Goal: Task Accomplishment & Management: Manage account settings

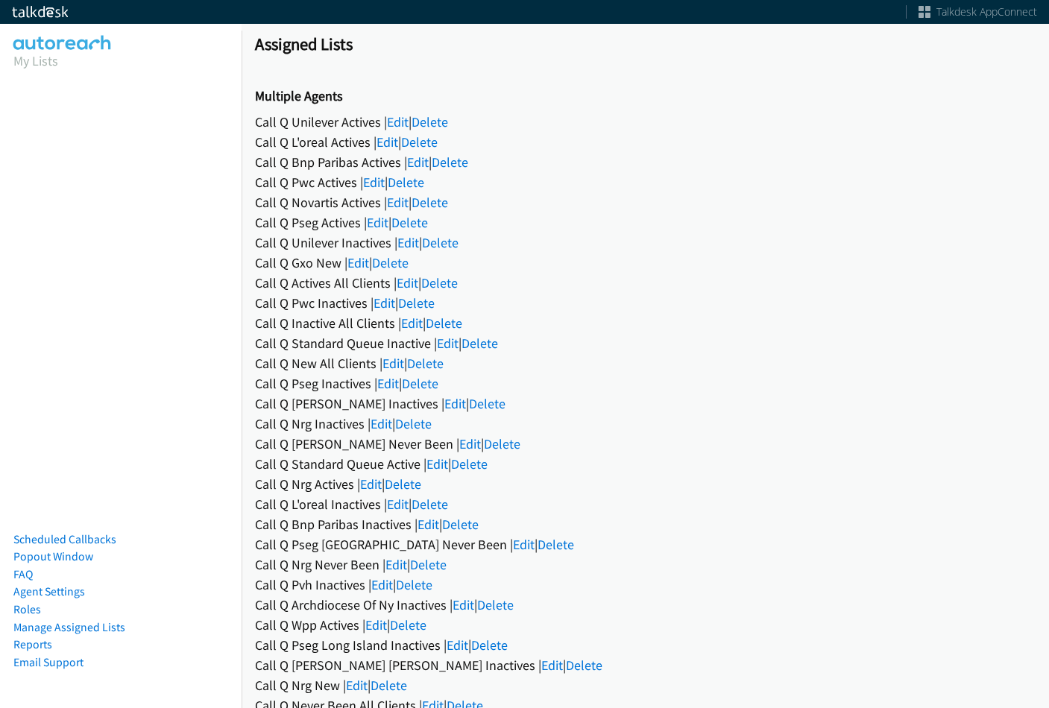
click at [407, 122] on link "Edit" at bounding box center [398, 121] width 22 height 17
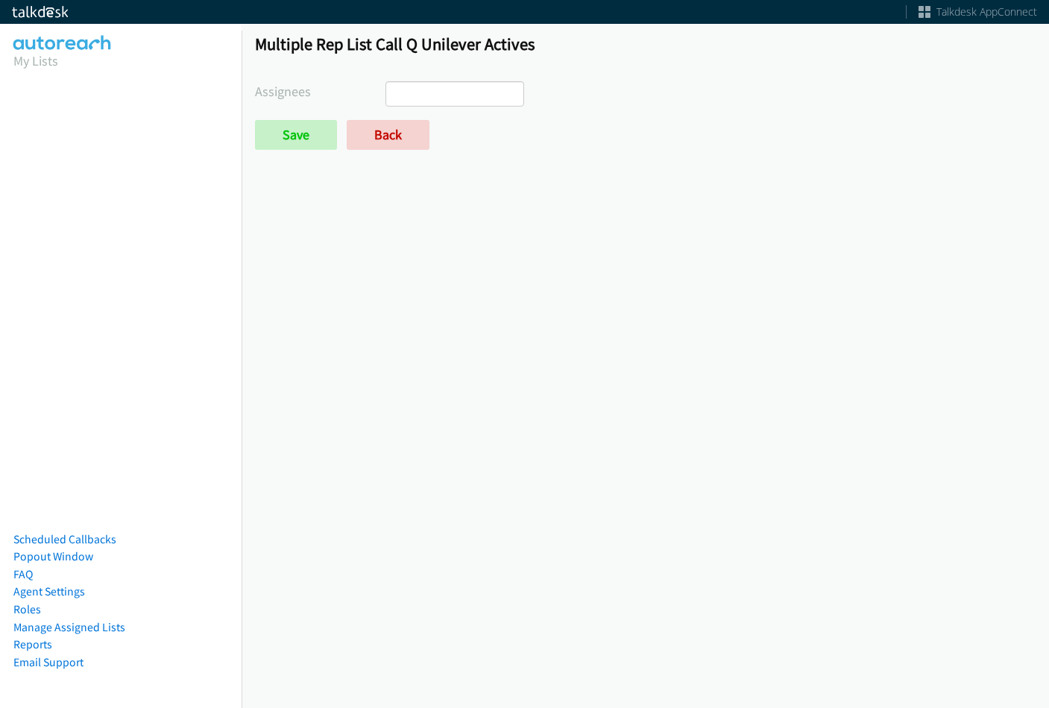
select select
click at [395, 131] on link "Back" at bounding box center [388, 135] width 83 height 30
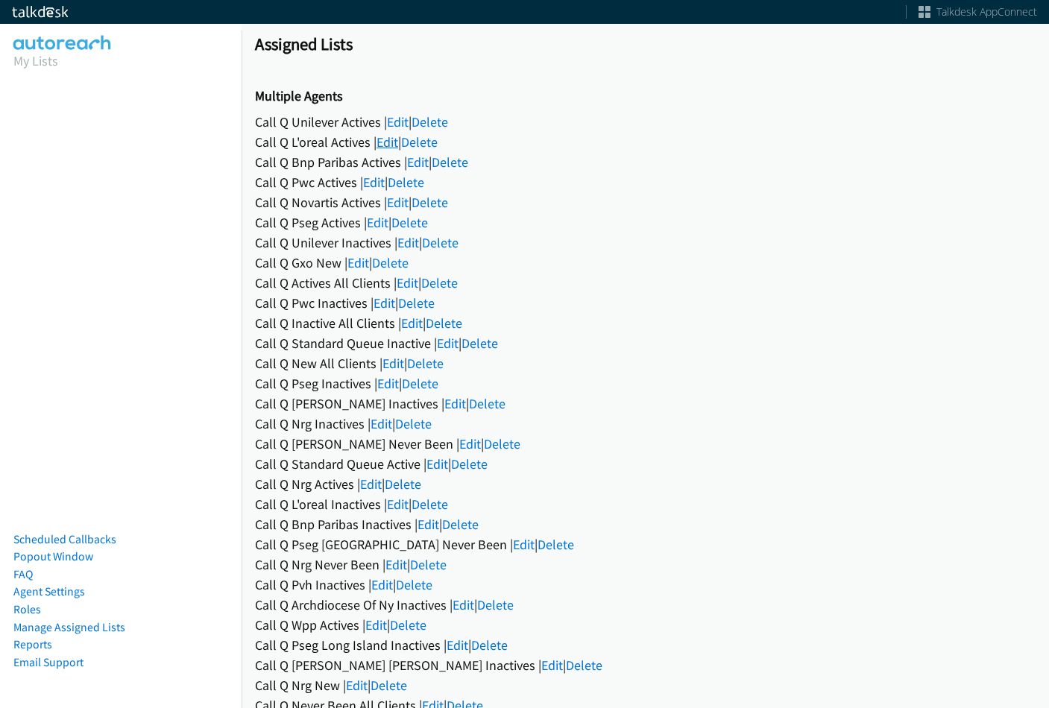
click at [390, 137] on link "Edit" at bounding box center [387, 141] width 22 height 17
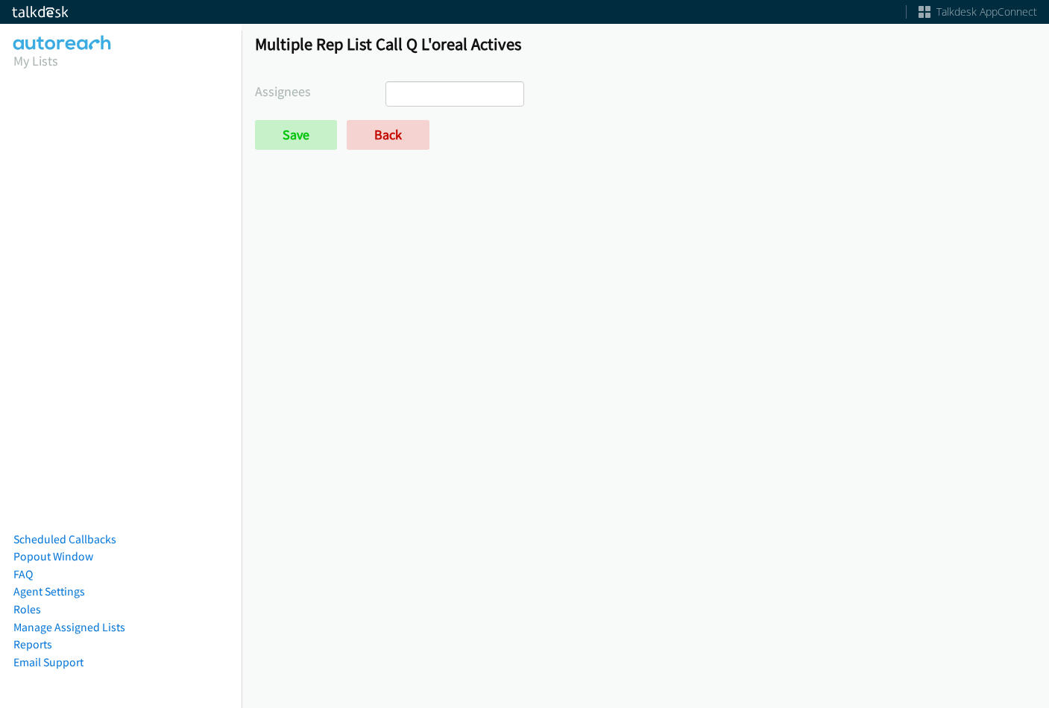
select select
click at [386, 123] on link "Back" at bounding box center [388, 135] width 83 height 30
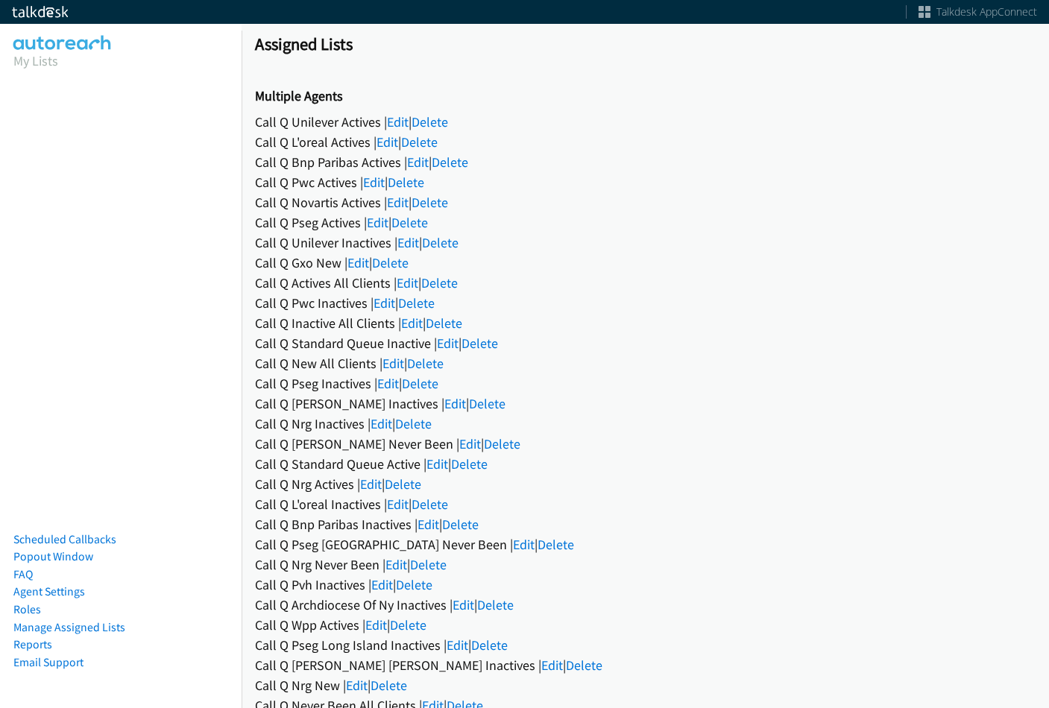
click at [384, 171] on div "Call Q Bnp Paribas Actives | Edit | Delete" at bounding box center [645, 162] width 781 height 20
click at [407, 163] on div "Call Q Bnp Paribas Actives | Edit | Delete" at bounding box center [645, 162] width 781 height 20
click at [412, 162] on link "Edit" at bounding box center [418, 162] width 22 height 17
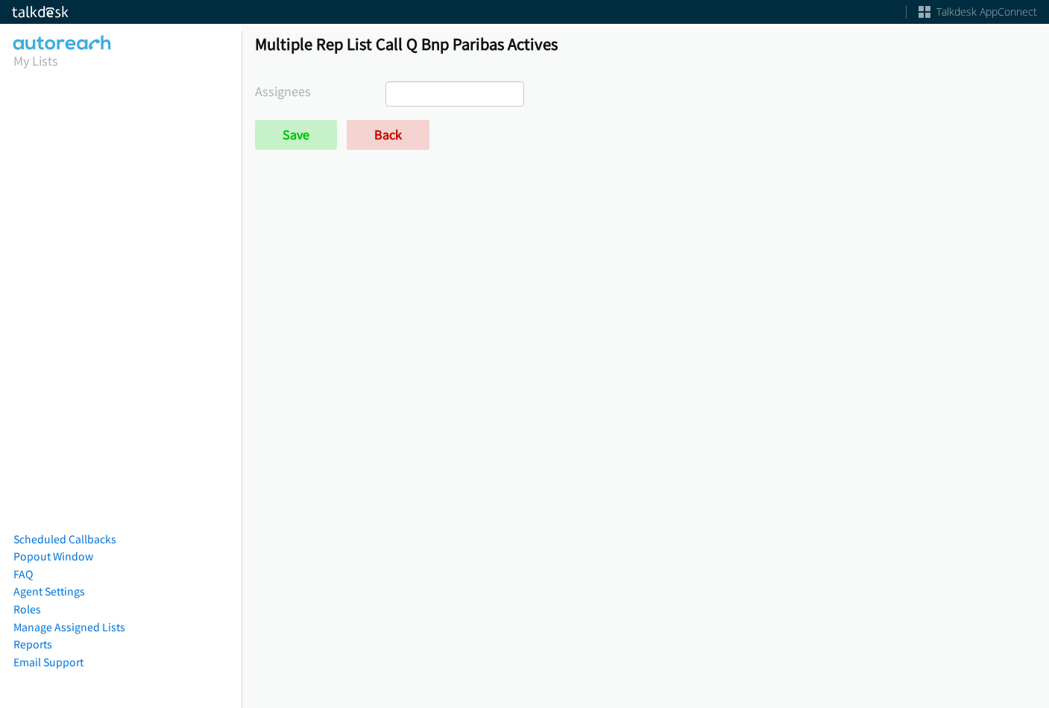
select select
click at [400, 125] on link "Back" at bounding box center [388, 135] width 83 height 30
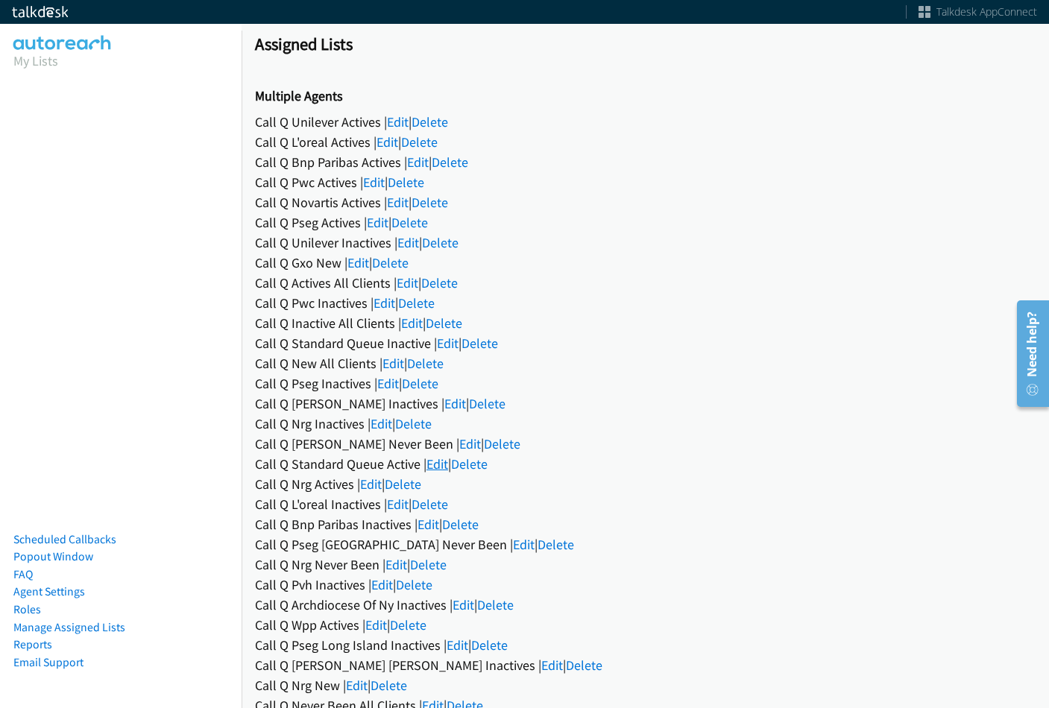
click at [432, 467] on link "Edit" at bounding box center [437, 464] width 22 height 17
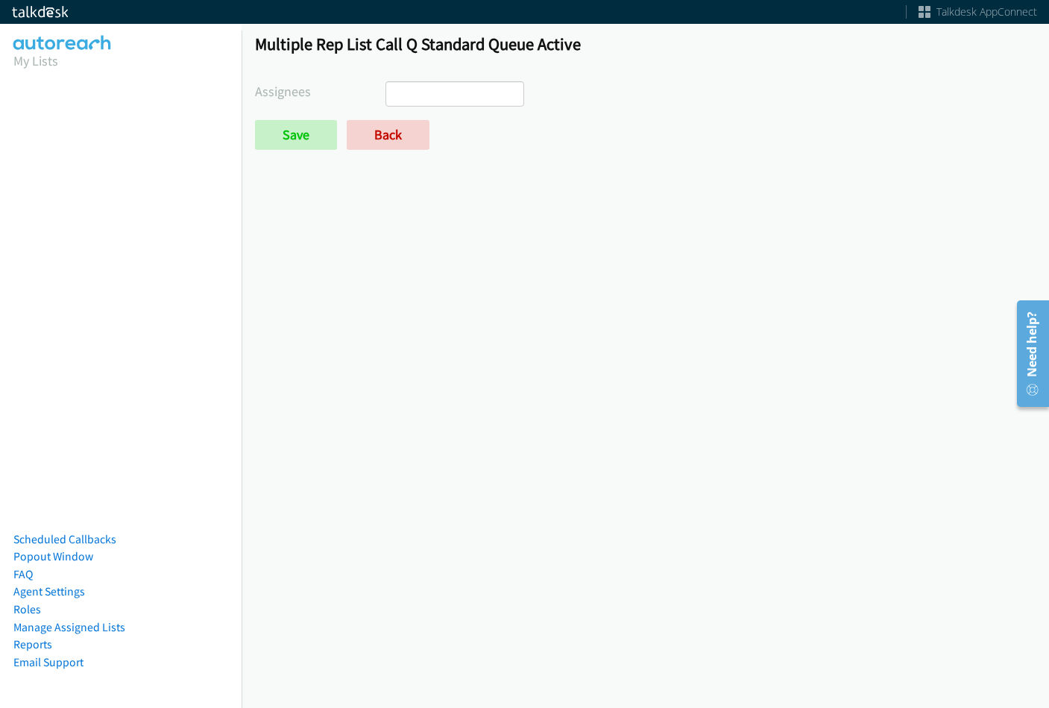
click at [497, 91] on ul at bounding box center [454, 94] width 137 height 24
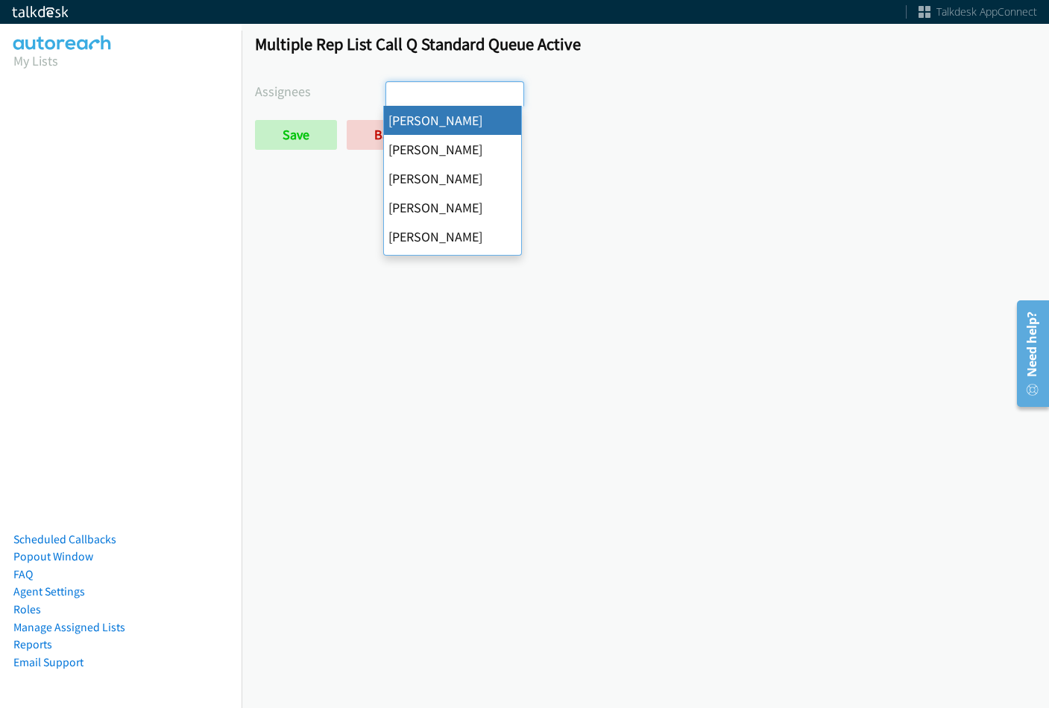
select select "cb11e729-9a1d-44de-9b38-0f5a50c7e01c"
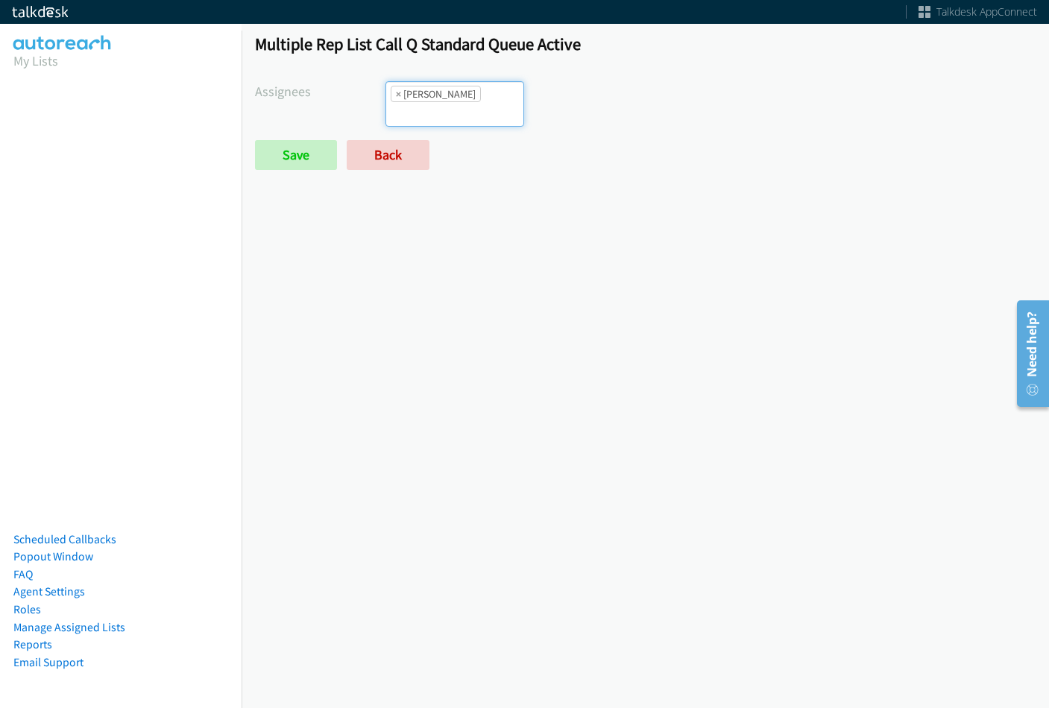
click at [502, 98] on ul "× Abigail Odhiambo" at bounding box center [454, 104] width 137 height 44
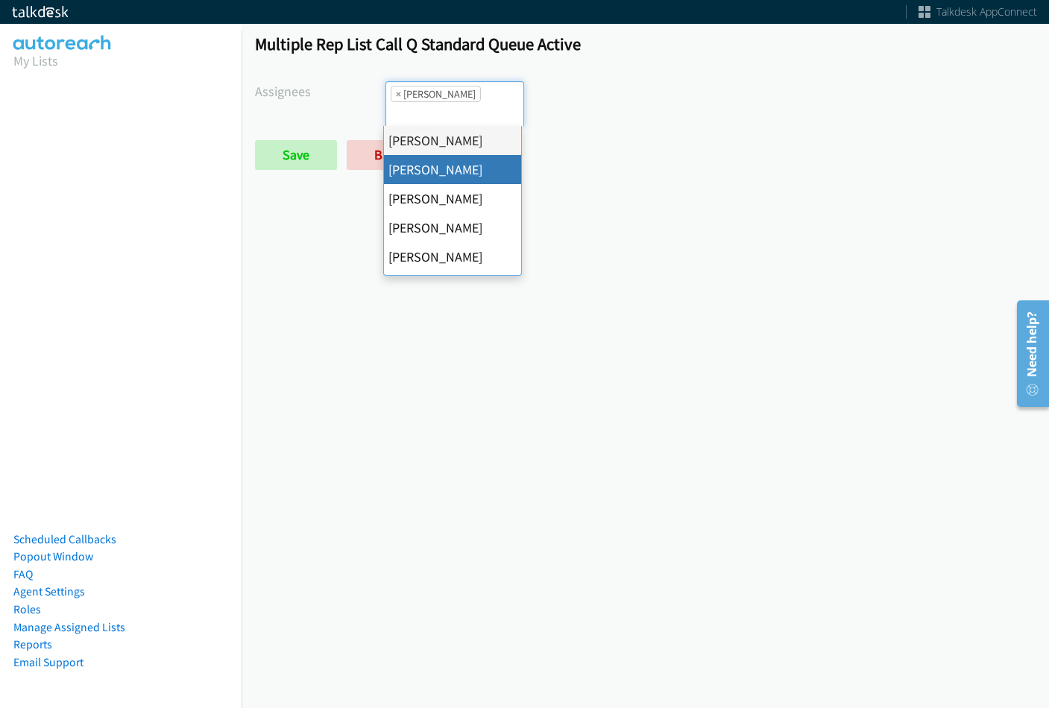
click at [438, 111] on input "search" at bounding box center [412, 114] width 52 height 24
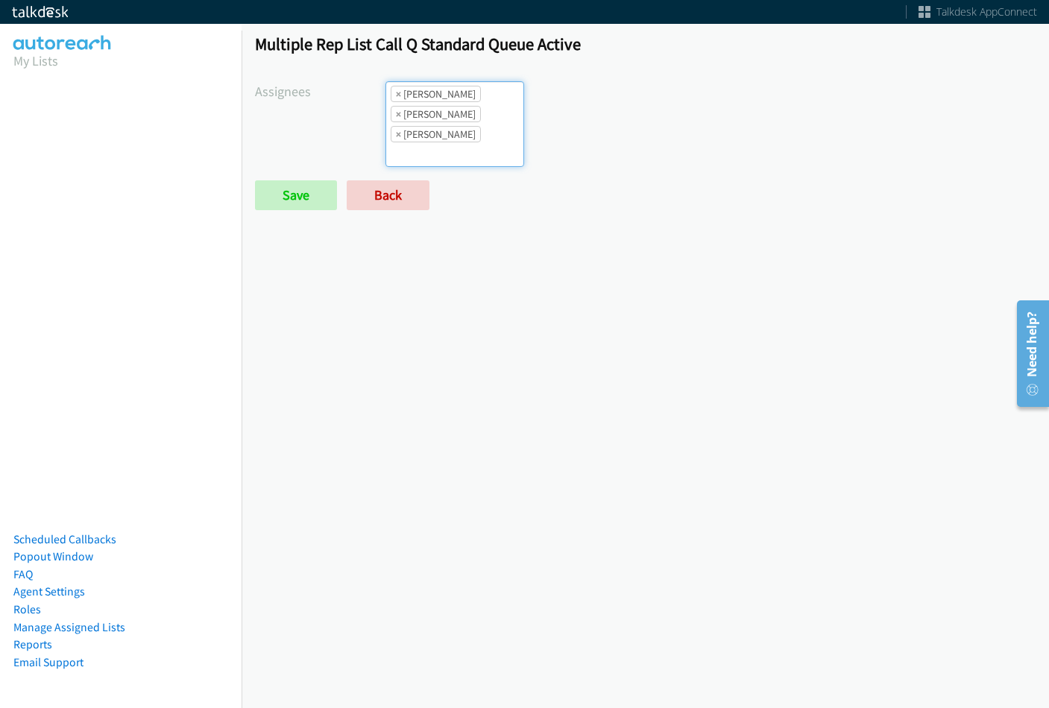
click at [491, 117] on ul "× Abigail Odhiambo × Alana Ruiz × Cathy Shahan" at bounding box center [454, 124] width 137 height 84
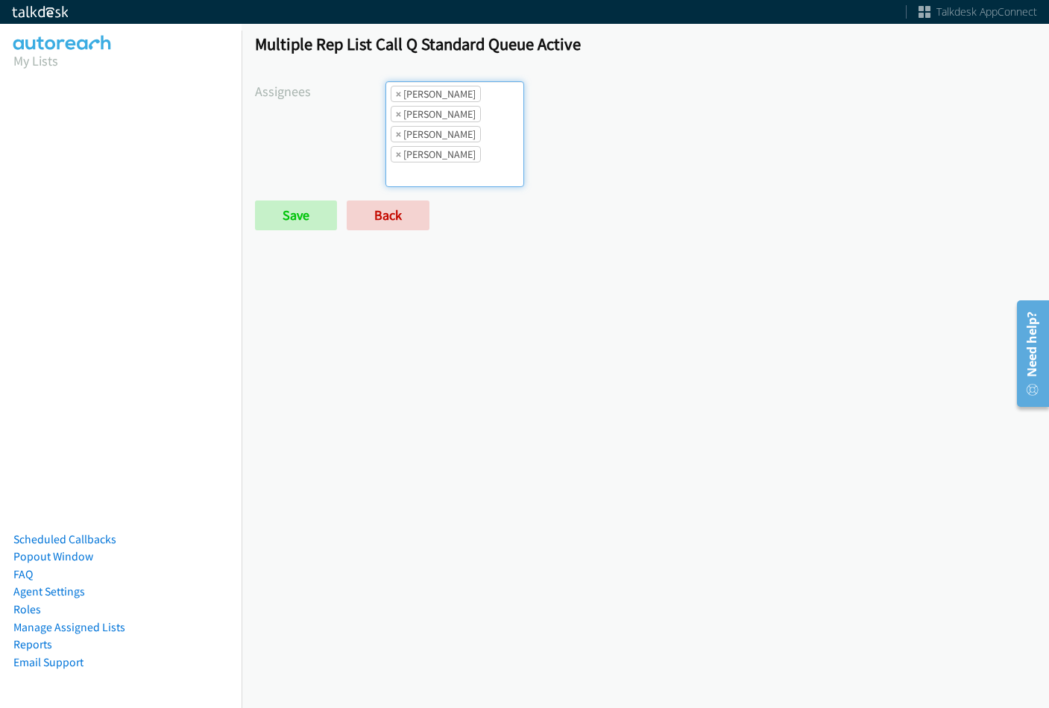
click at [438, 163] on input "search" at bounding box center [412, 175] width 52 height 24
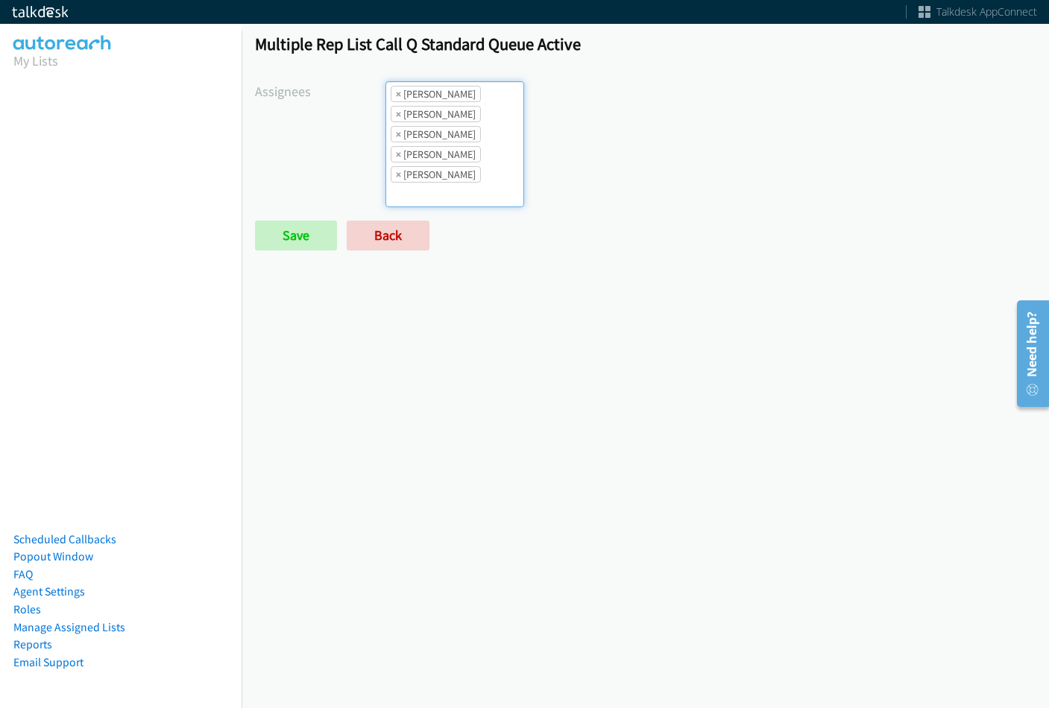
click at [467, 163] on ul "× Abigail Odhiambo × Alana Ruiz × Cathy Shahan × Charles Ross × Daquaya Johnson" at bounding box center [454, 144] width 137 height 125
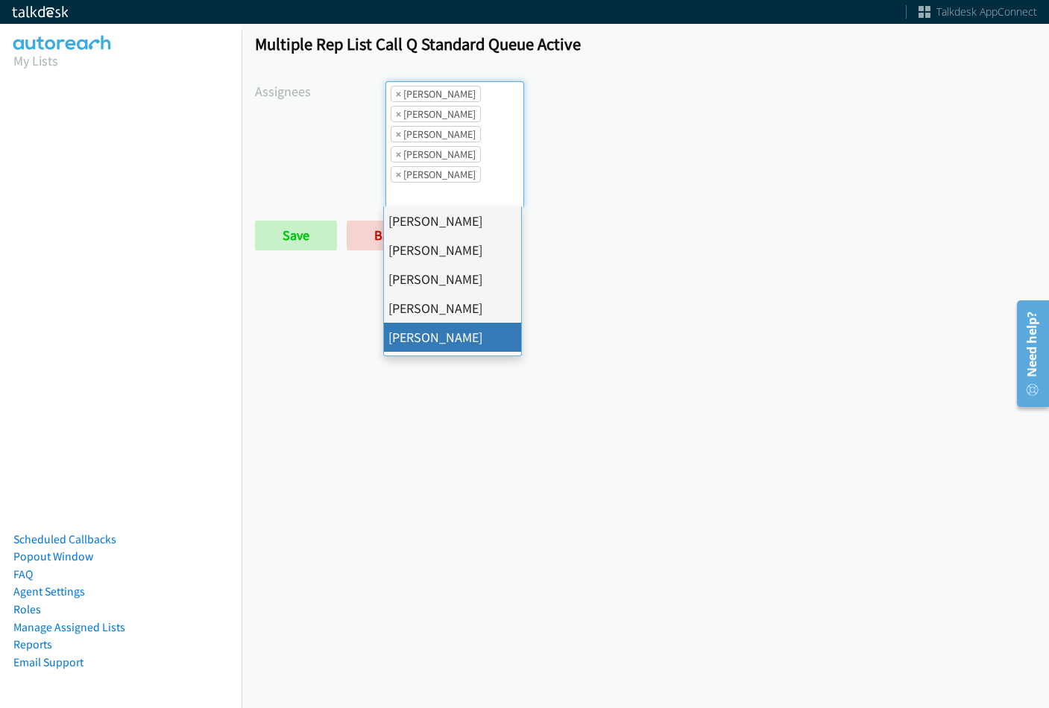
scroll to position [224, 0]
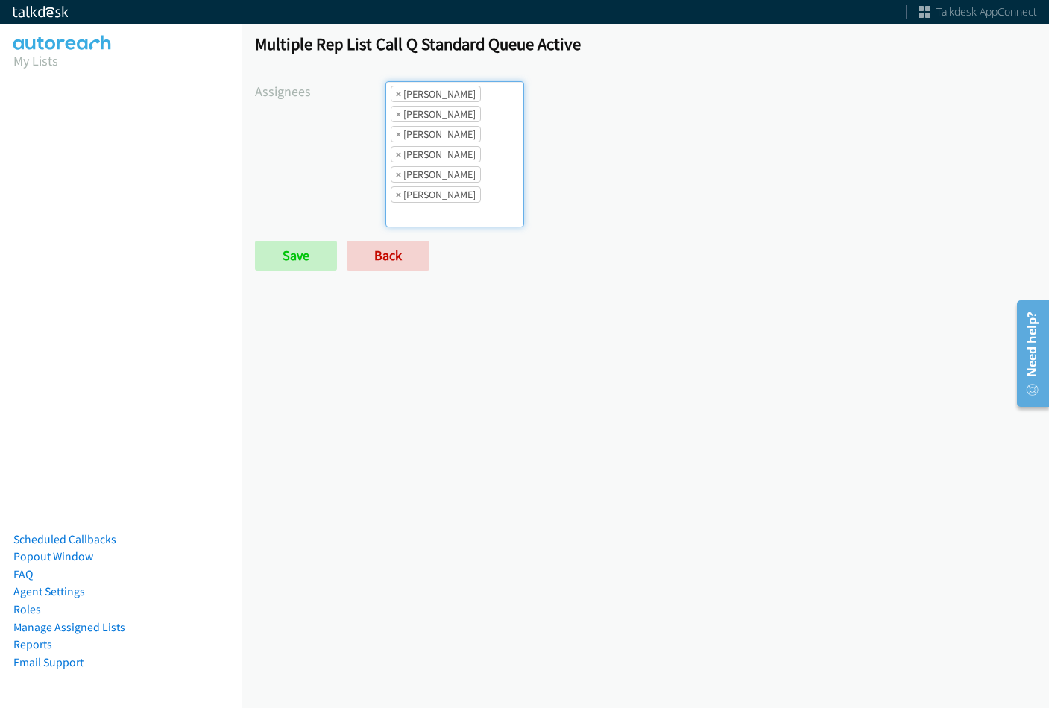
click at [473, 179] on li "× Daquaya Johnson" at bounding box center [436, 174] width 90 height 16
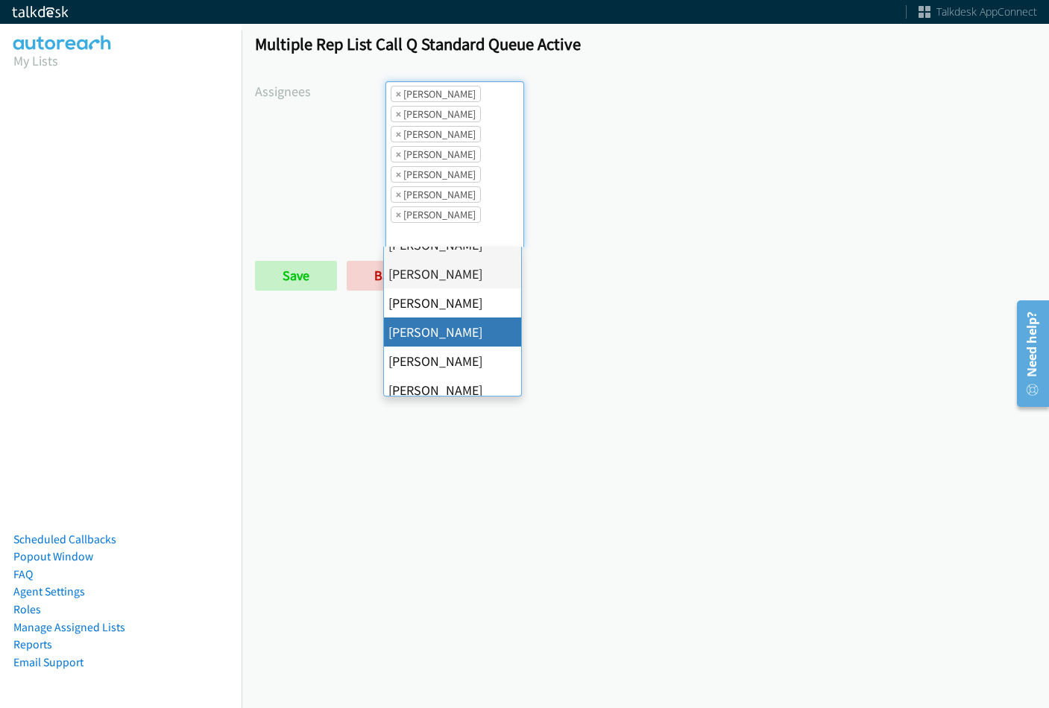
scroll to position [258, 0]
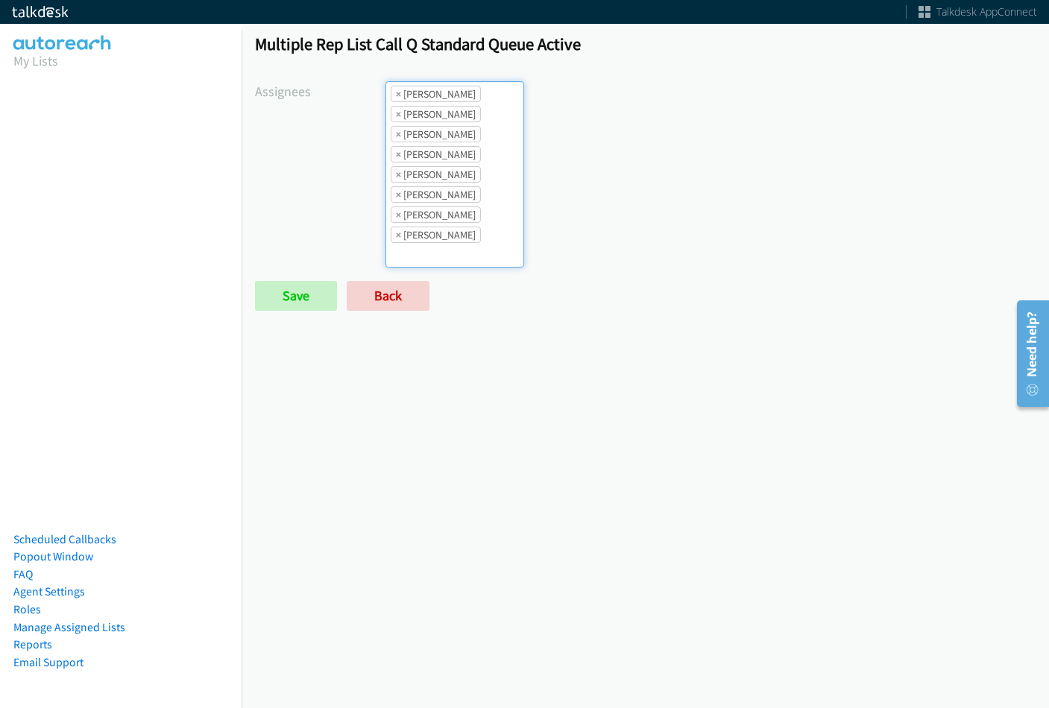
click at [485, 233] on ul "× Abigail Odhiambo × Alana Ruiz × Cathy Shahan × Charles Ross × Daquaya Johnson…" at bounding box center [454, 174] width 137 height 185
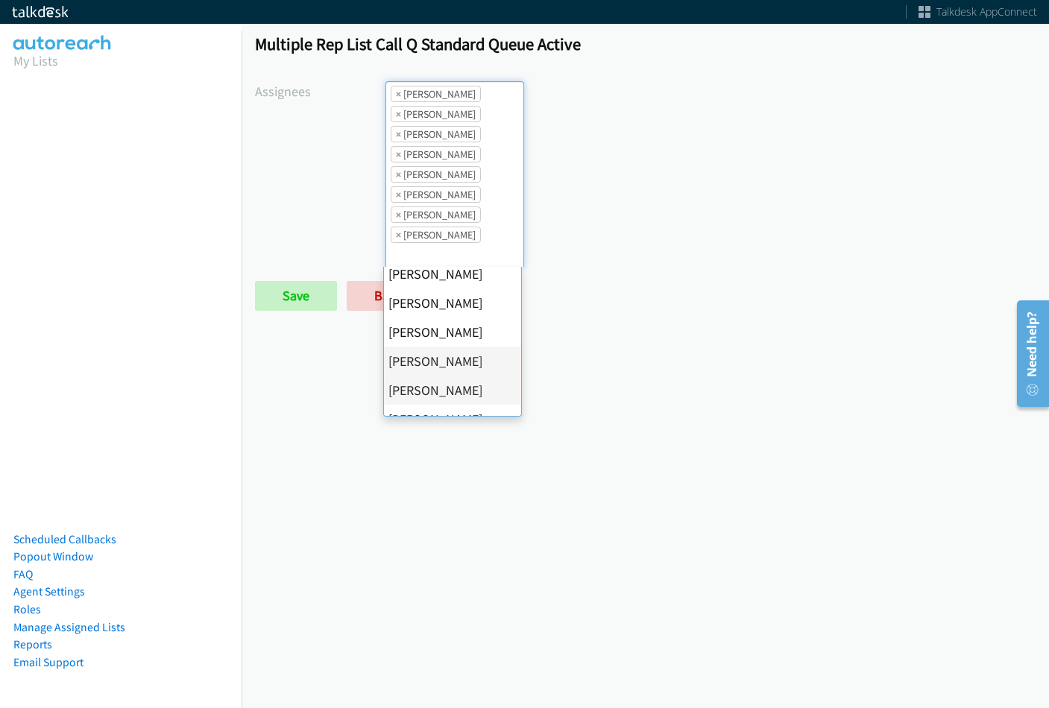
scroll to position [224, 0]
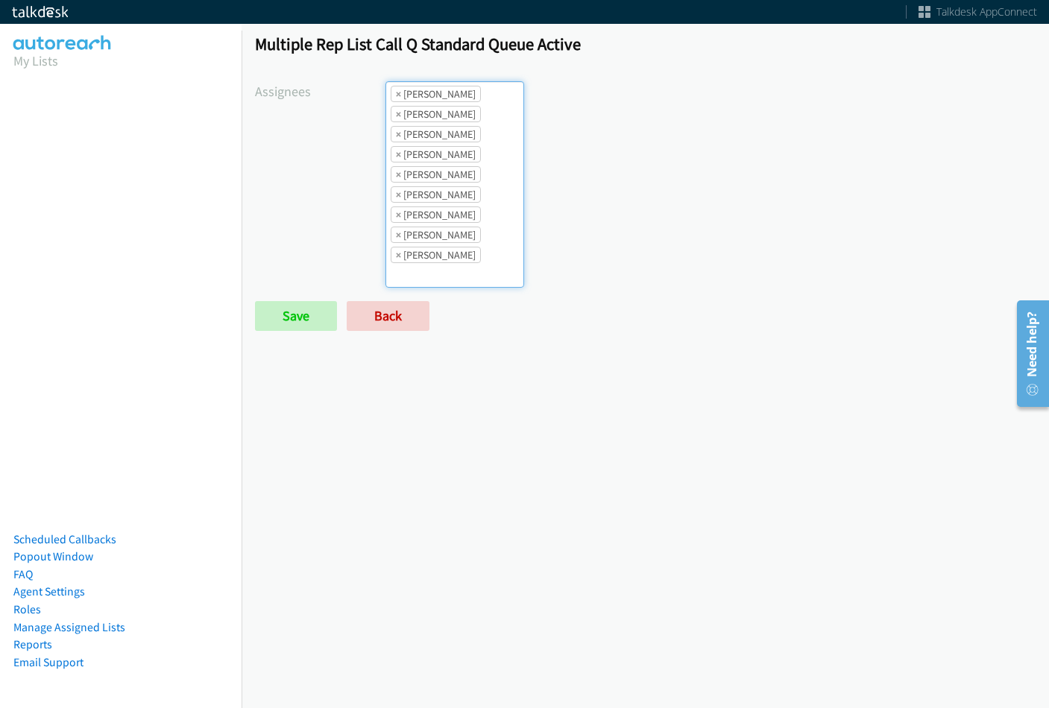
click at [485, 265] on ul "× Abigail Odhiambo × Alana Ruiz × Cathy Shahan × Charles Ross × Daquaya Johnson…" at bounding box center [454, 184] width 137 height 205
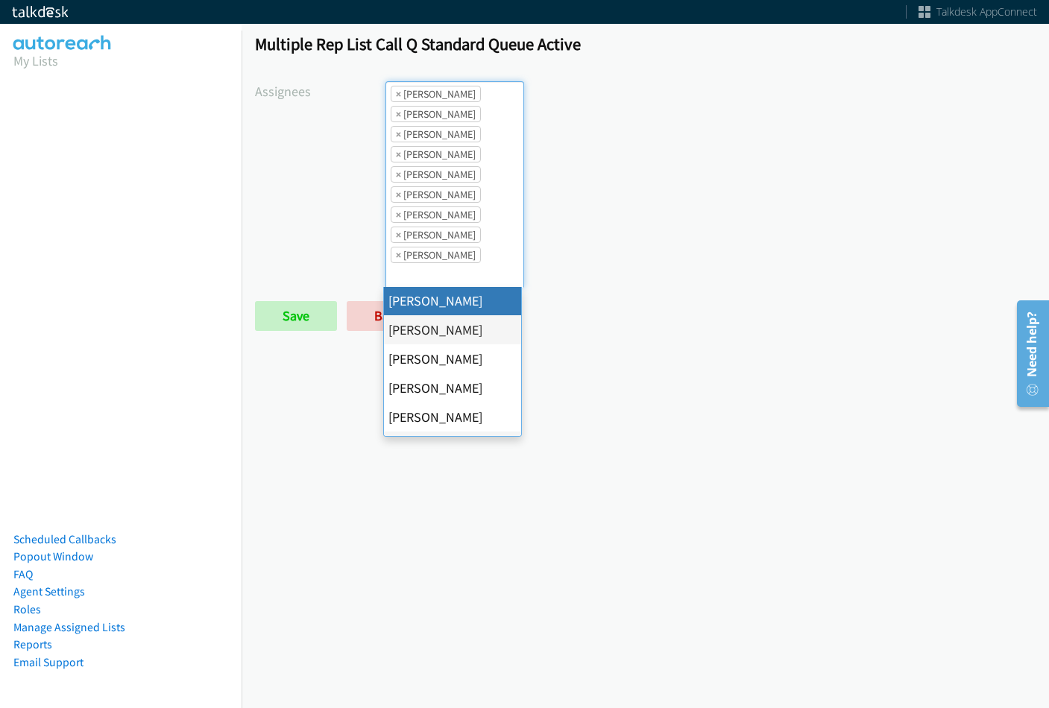
scroll to position [258, 0]
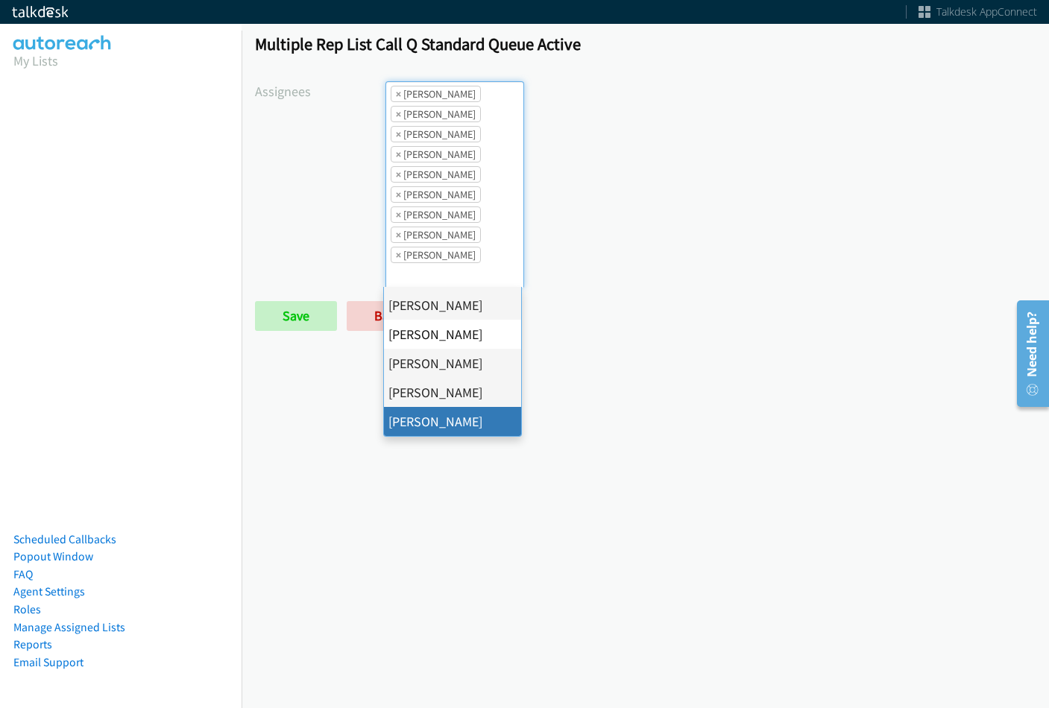
drag, startPoint x: 453, startPoint y: 430, endPoint x: 429, endPoint y: 397, distance: 41.0
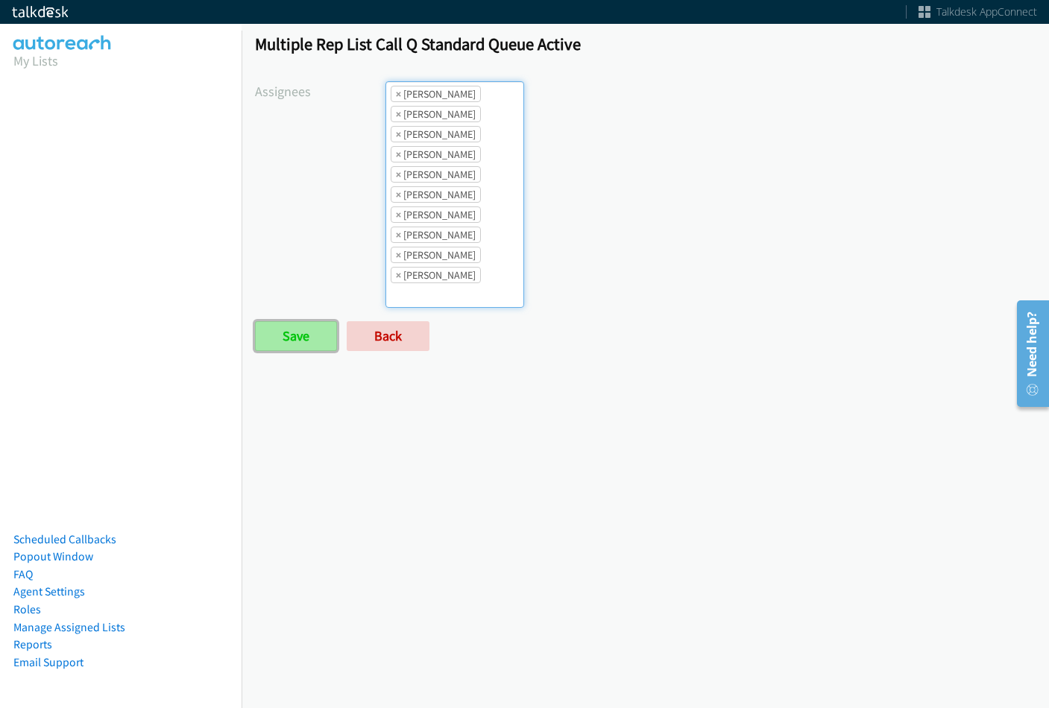
click at [322, 341] on input "Save" at bounding box center [296, 336] width 82 height 30
